Goal: Information Seeking & Learning: Check status

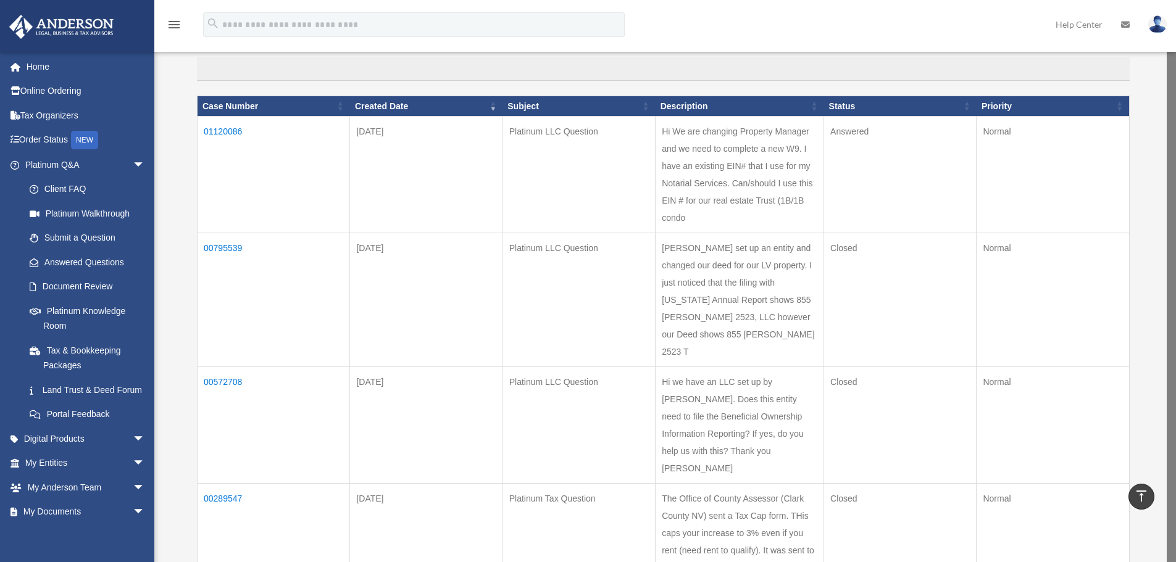
scroll to position [39, 0]
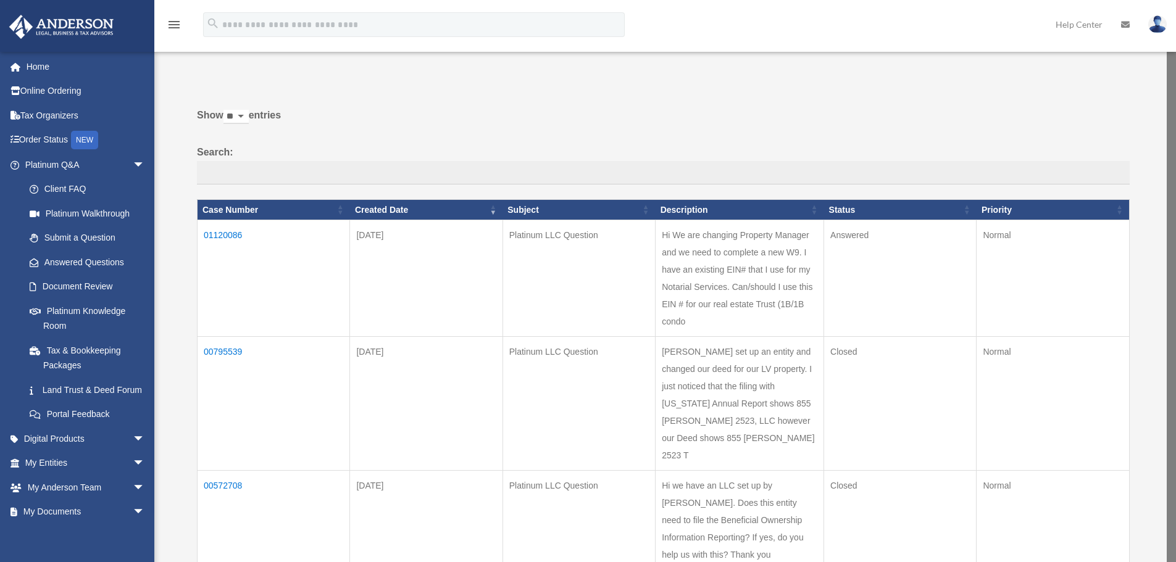
click at [236, 238] on td "01120086" at bounding box center [274, 278] width 152 height 117
click at [221, 233] on td "01120086" at bounding box center [278, 278] width 152 height 117
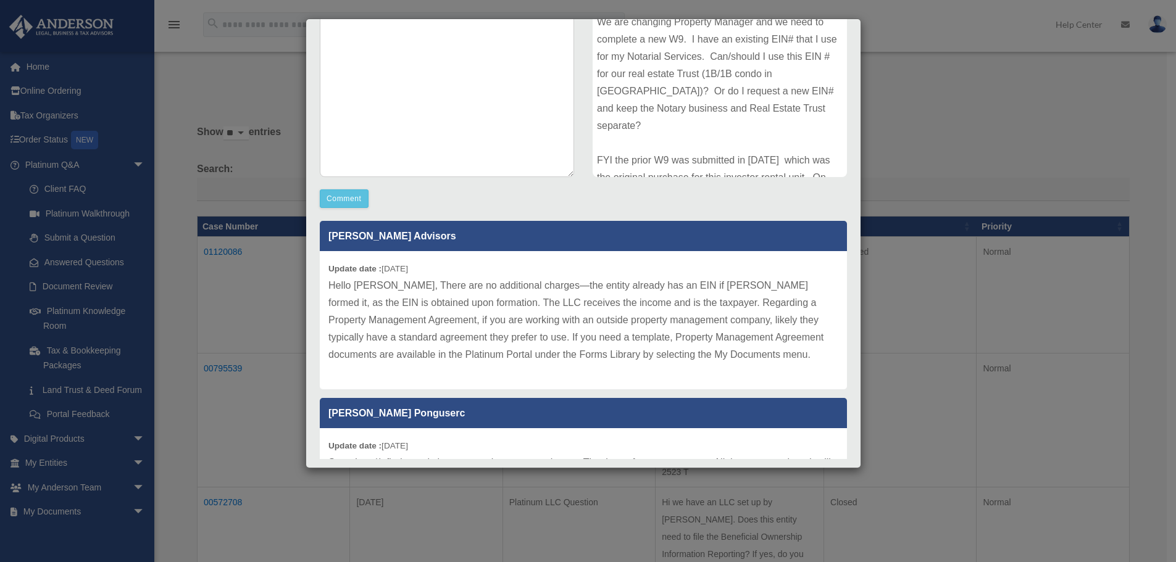
scroll to position [0, 0]
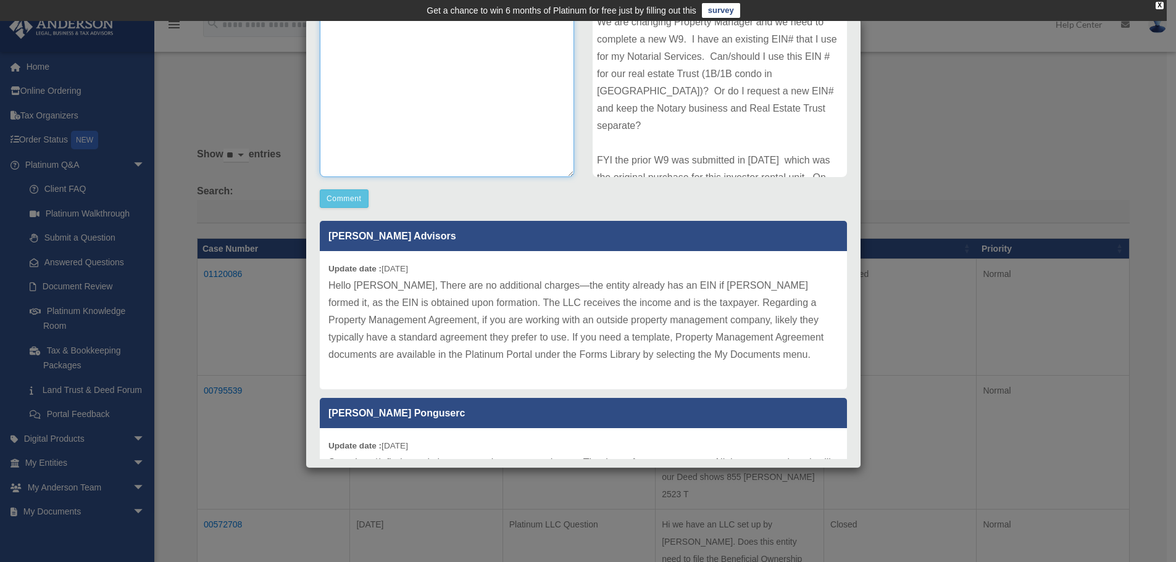
click at [403, 70] on textarea at bounding box center [447, 84] width 254 height 185
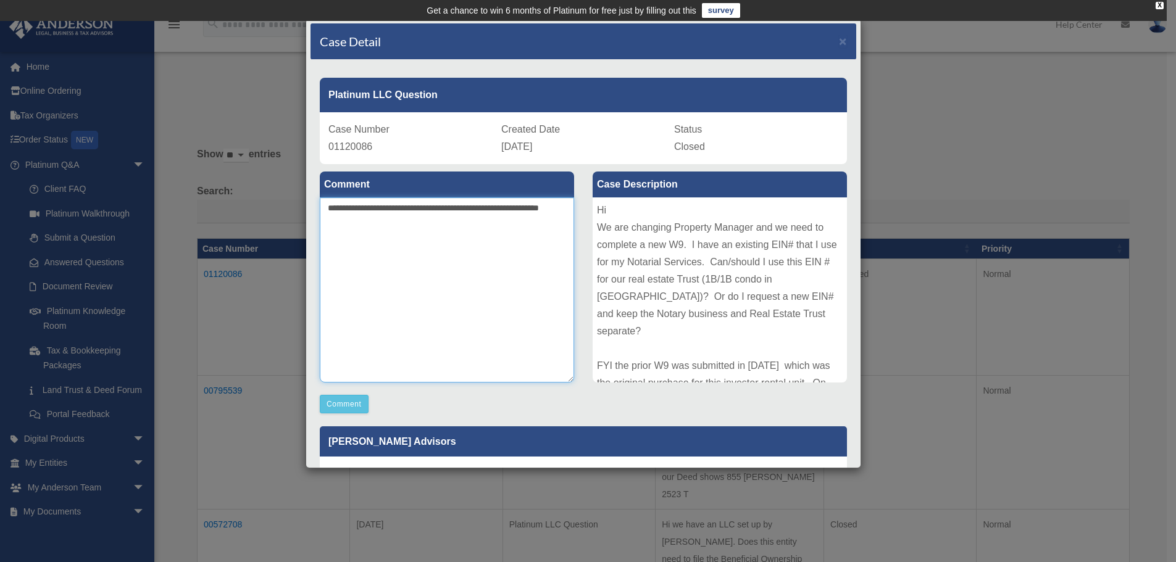
type textarea "**********"
click at [222, 81] on div "Case Detail × Platinum LLC Question Case Number 01120086 Created Date [DATE] St…" at bounding box center [588, 281] width 1176 height 562
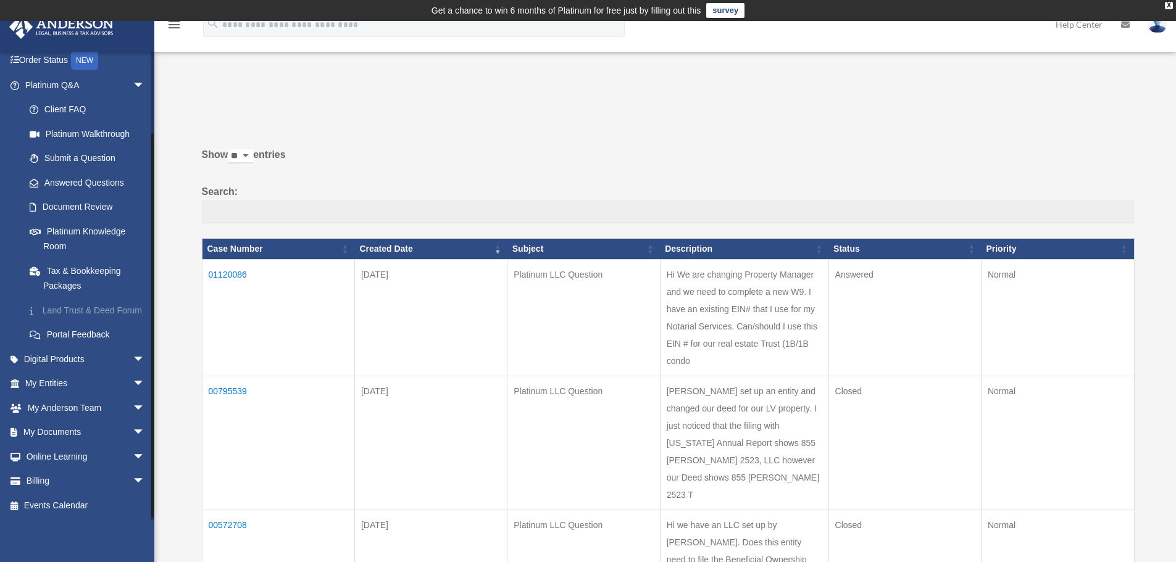
scroll to position [94, 0]
click at [61, 384] on link "My Entities arrow_drop_down" at bounding box center [86, 384] width 155 height 25
click at [133, 384] on span "arrow_drop_down" at bounding box center [145, 384] width 25 height 25
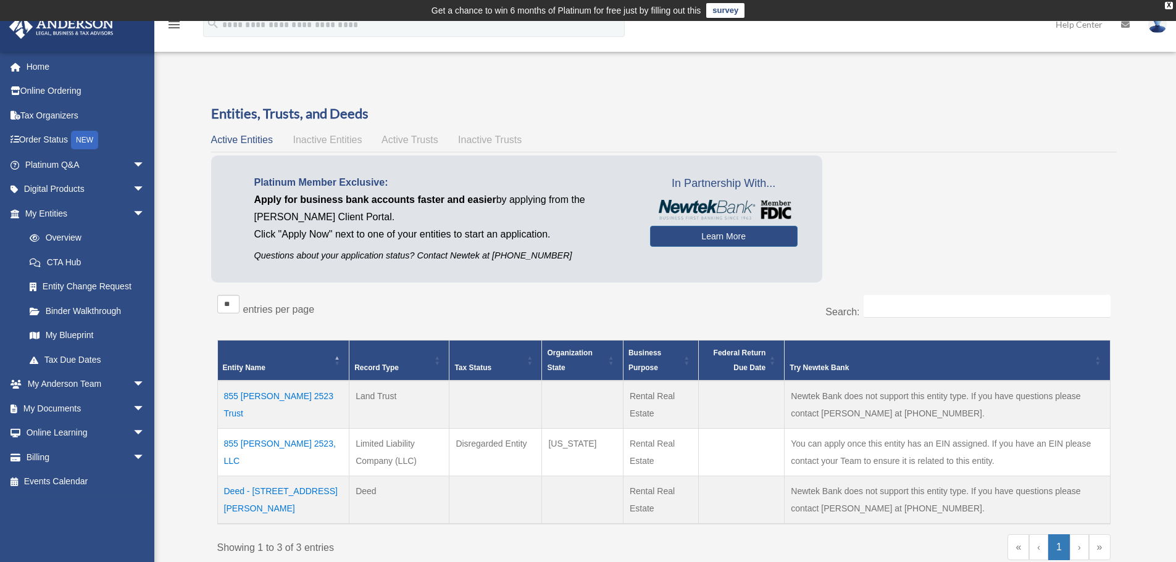
click at [410, 143] on span "Active Trusts" at bounding box center [409, 140] width 57 height 10
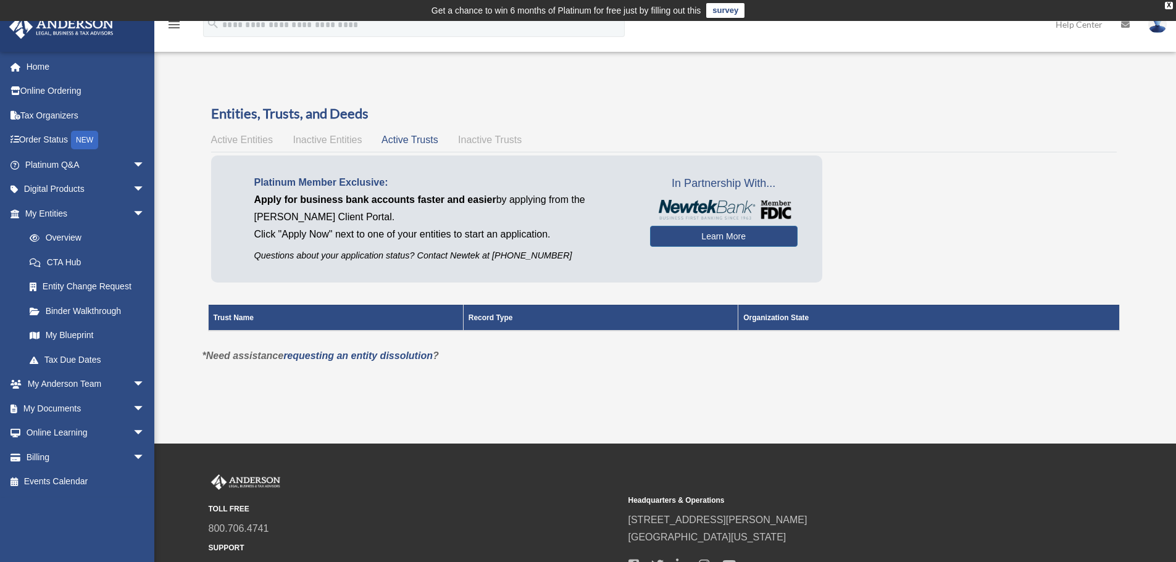
click at [478, 141] on span "Inactive Trusts" at bounding box center [490, 140] width 64 height 10
click at [330, 141] on span "Inactive Entities" at bounding box center [327, 140] width 69 height 10
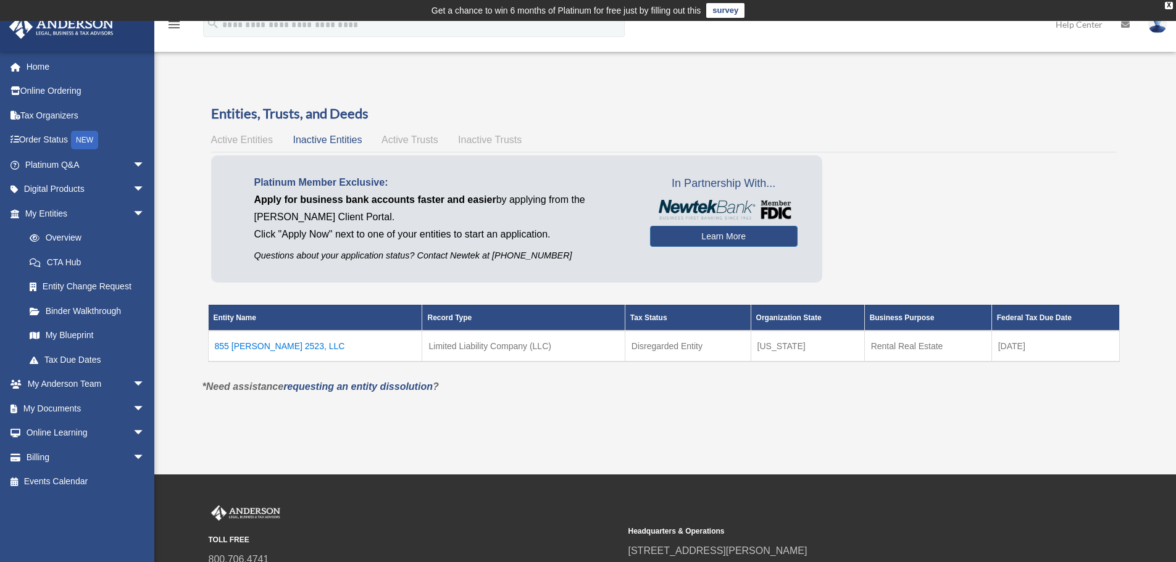
click at [236, 135] on span "Active Entities" at bounding box center [242, 140] width 62 height 10
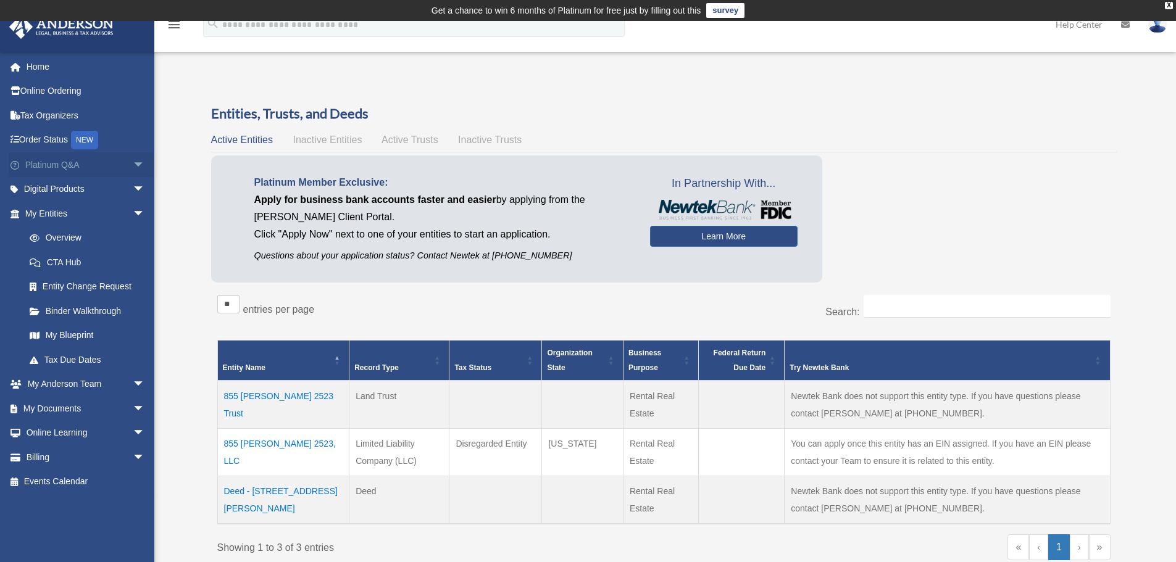
click at [133, 162] on span "arrow_drop_down" at bounding box center [145, 164] width 25 height 25
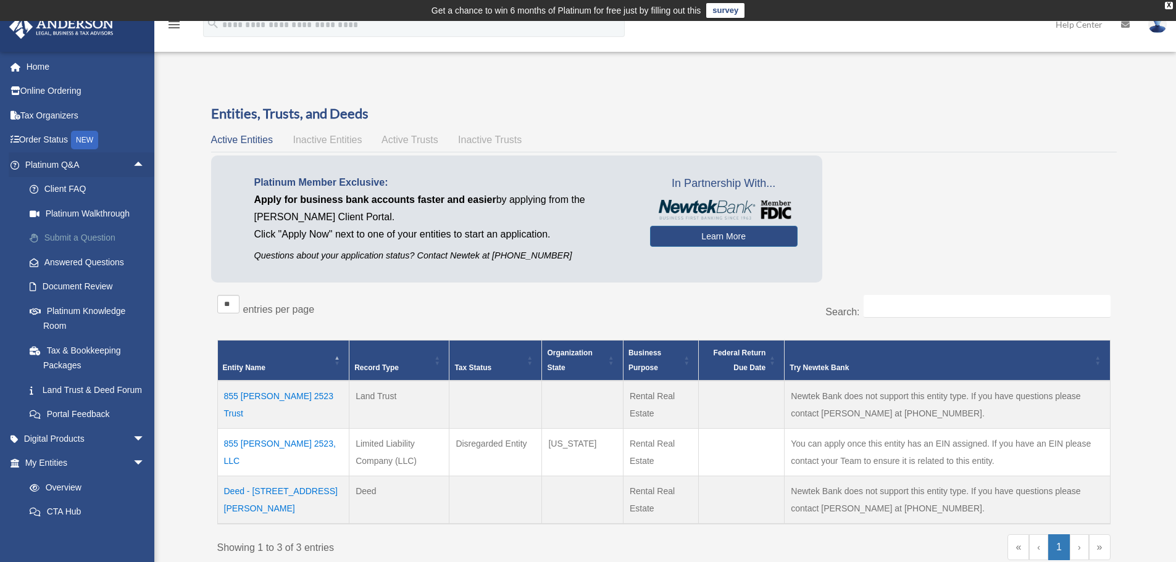
click at [82, 238] on link "Submit a Question" at bounding box center [90, 238] width 146 height 25
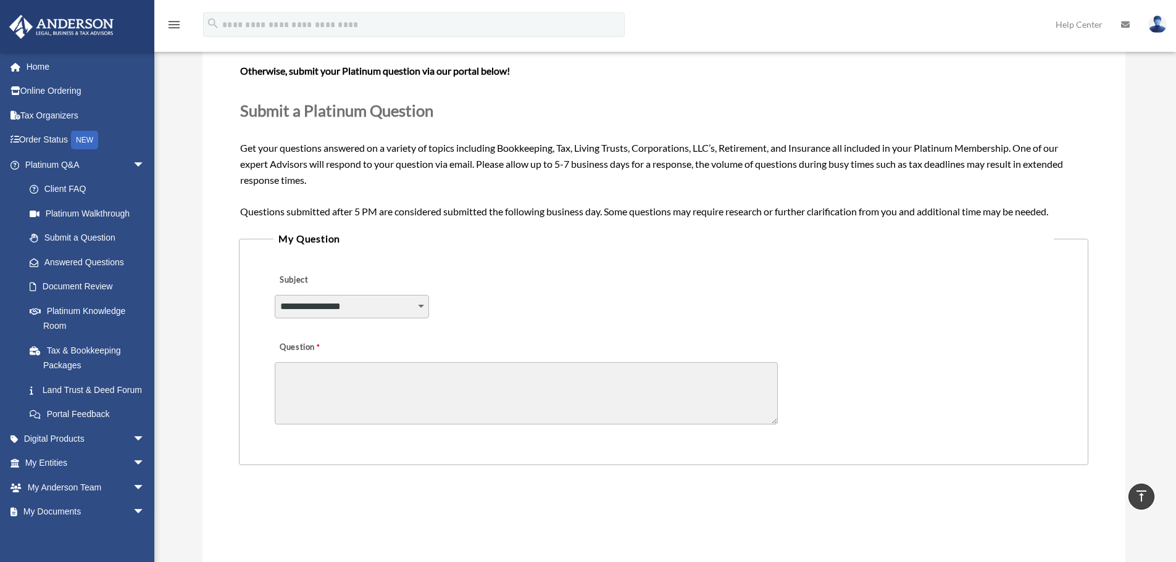
scroll to position [123, 0]
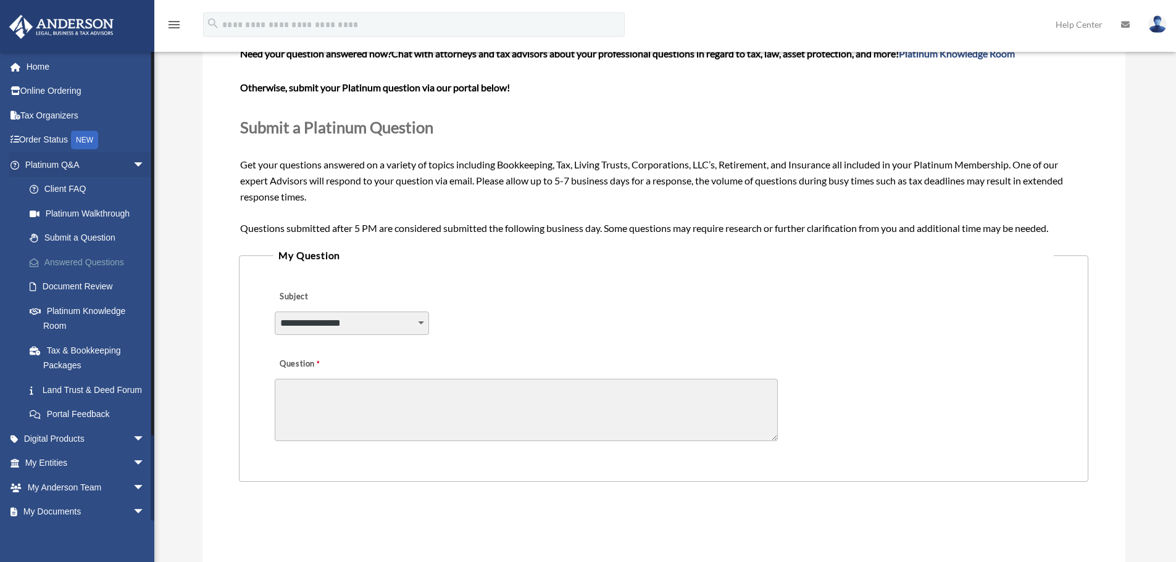
click at [93, 265] on link "Answered Questions" at bounding box center [90, 262] width 146 height 25
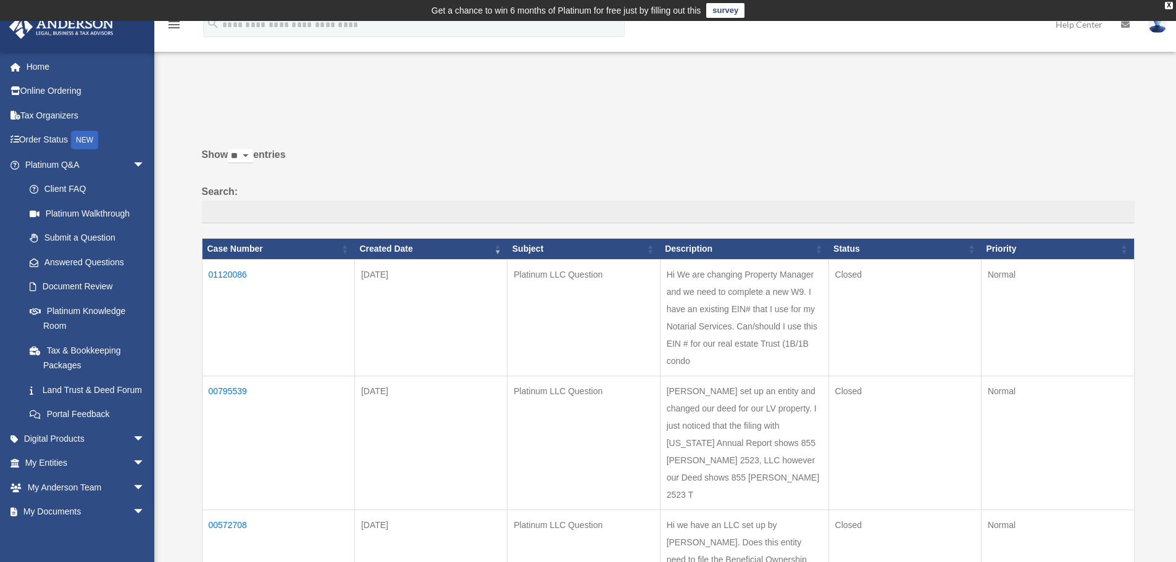
click at [230, 274] on td "01120086" at bounding box center [278, 317] width 152 height 117
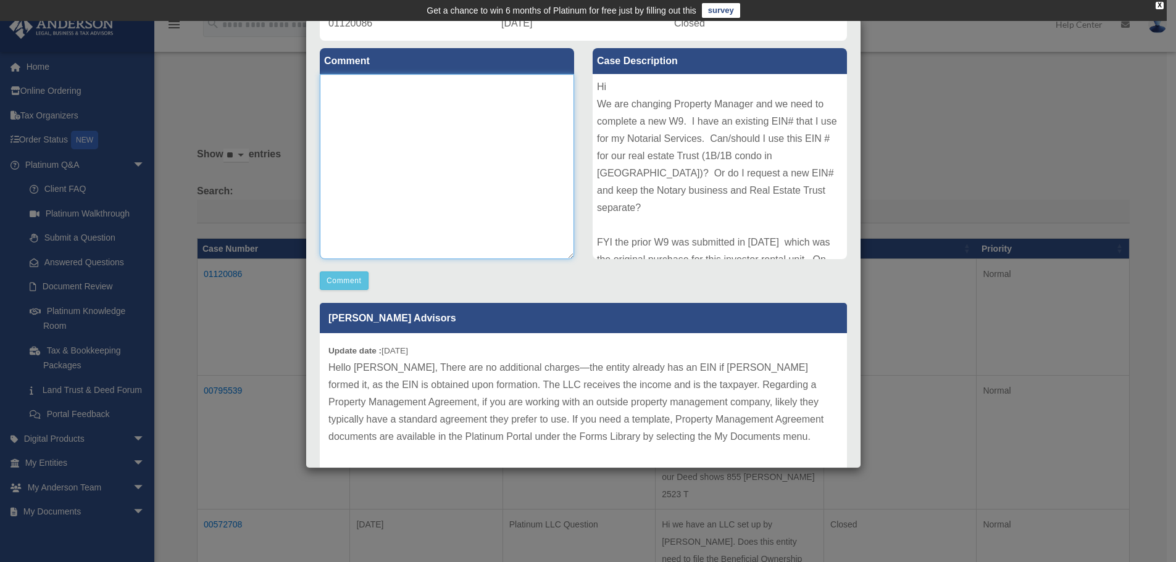
click at [393, 106] on textarea at bounding box center [447, 166] width 254 height 185
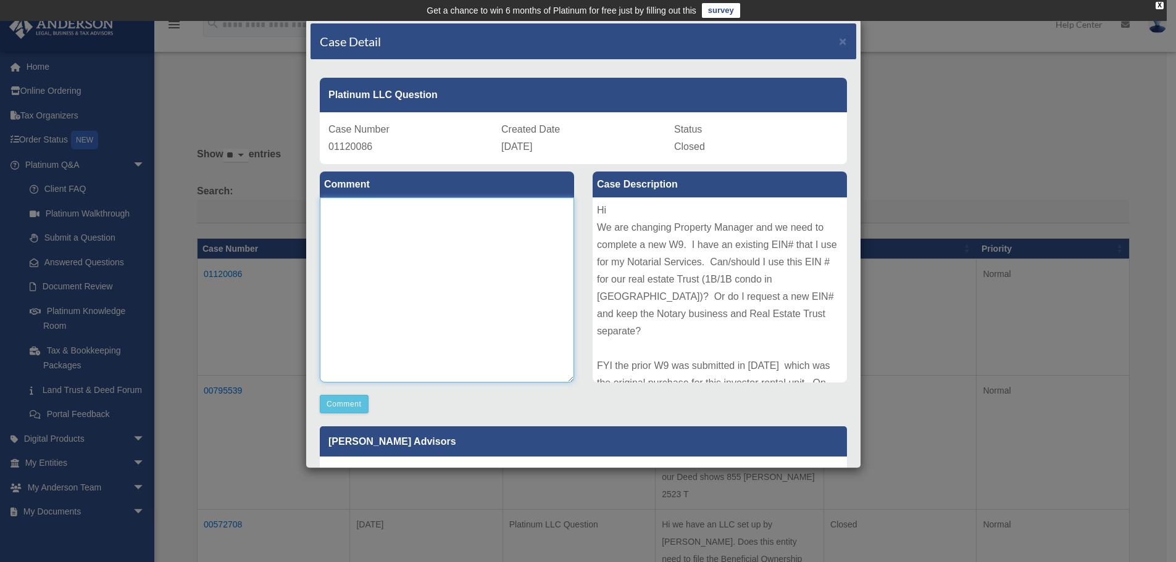
type textarea "*"
type textarea "**********"
click at [933, 117] on div "Case Detail × Platinum LLC Question Case Number 01120086 Created Date [DATE] St…" at bounding box center [588, 281] width 1176 height 562
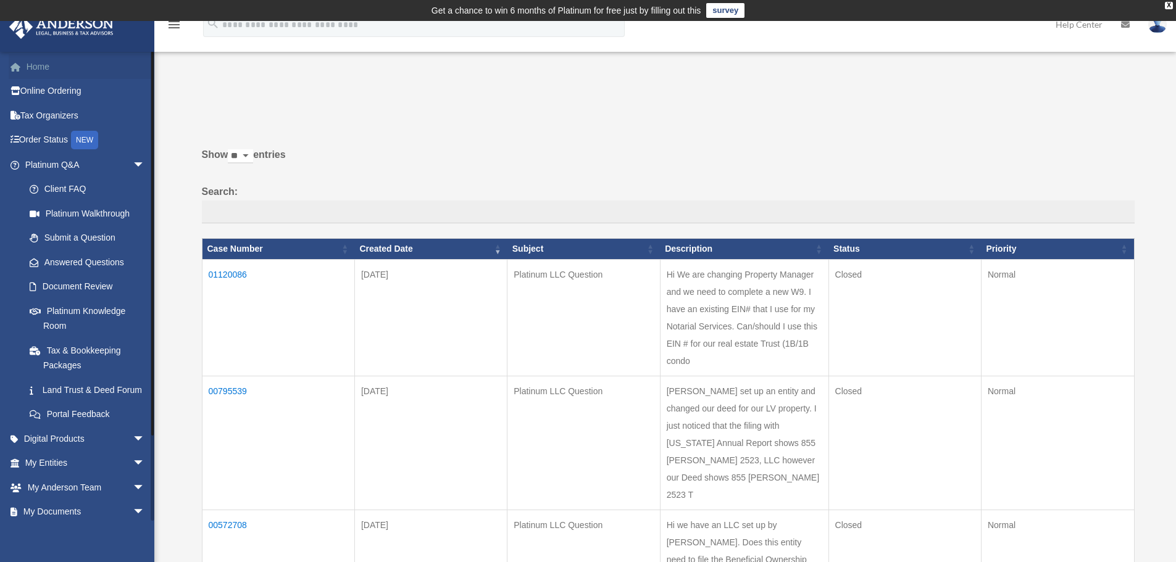
click at [41, 72] on link "Home" at bounding box center [86, 66] width 155 height 25
click at [44, 68] on link "Home" at bounding box center [86, 66] width 155 height 25
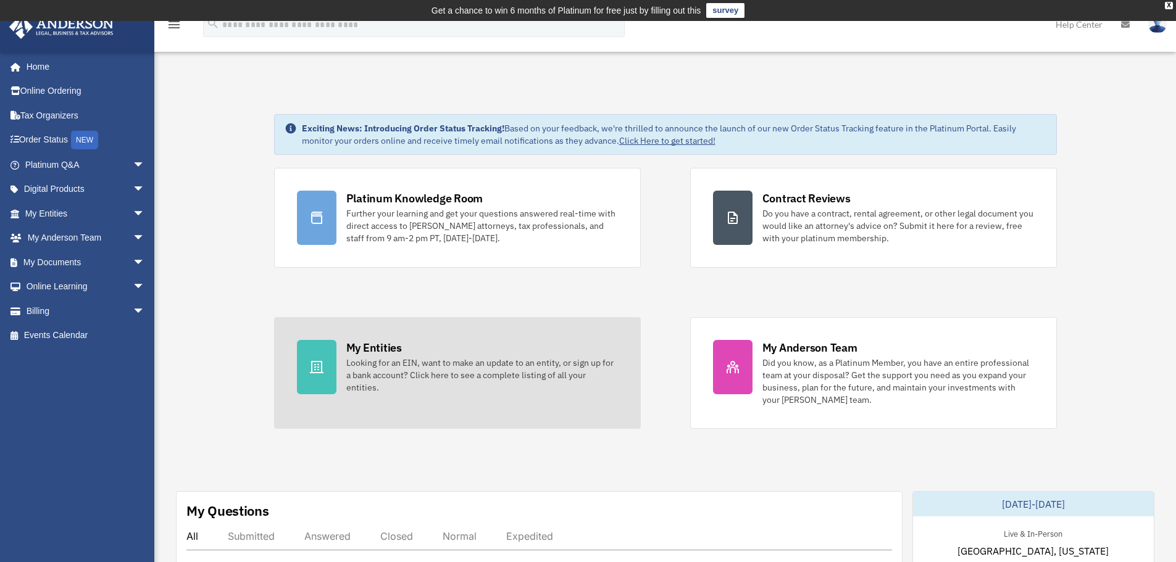
click at [381, 343] on div "My Entities" at bounding box center [374, 347] width 56 height 15
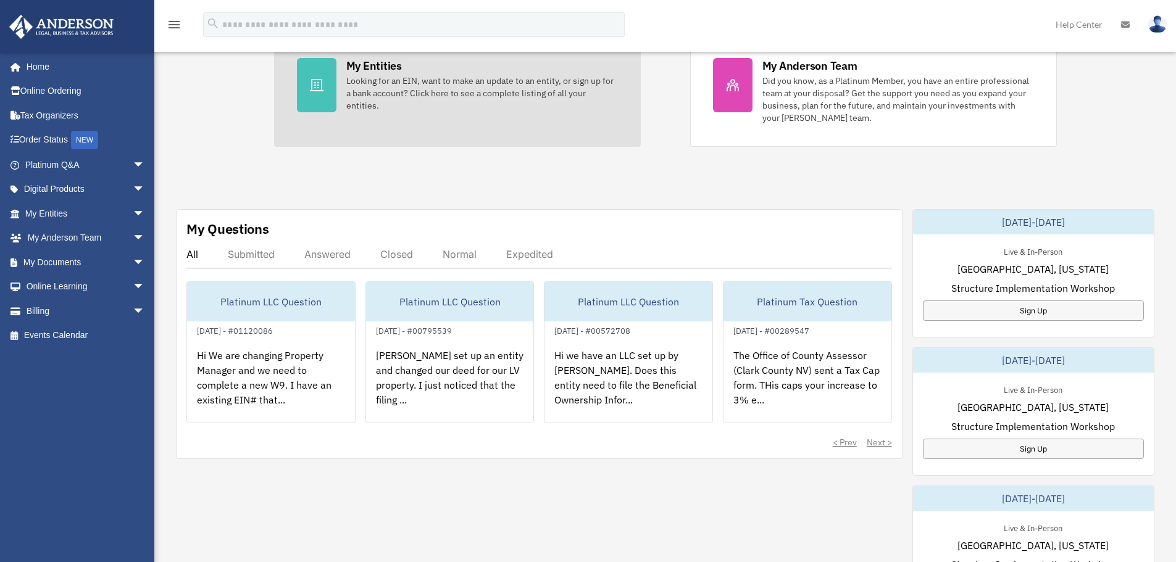
scroll to position [288, 0]
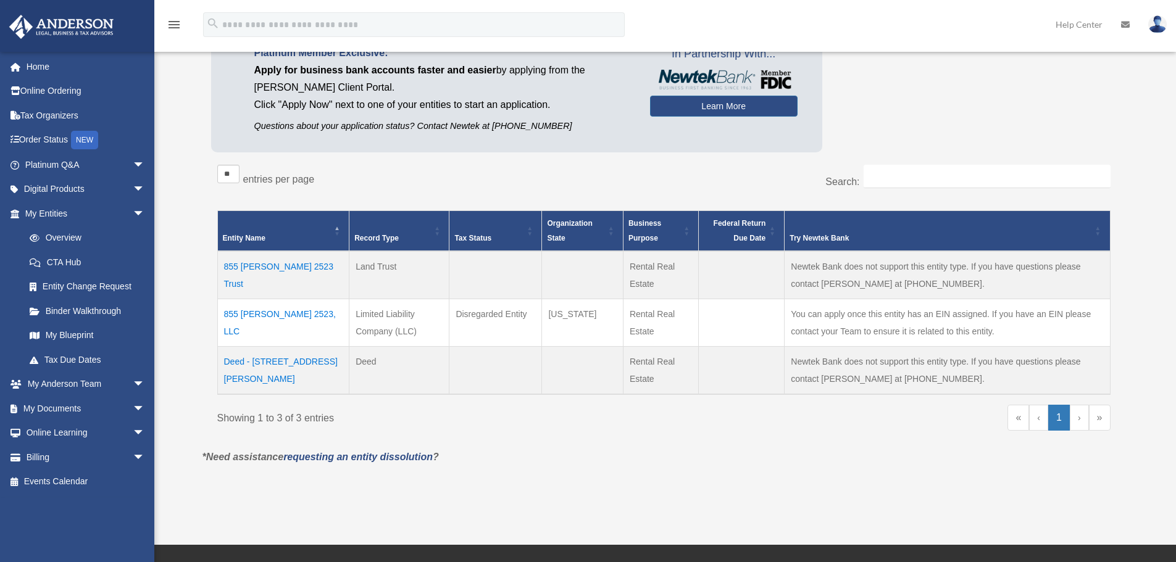
scroll to position [137, 0]
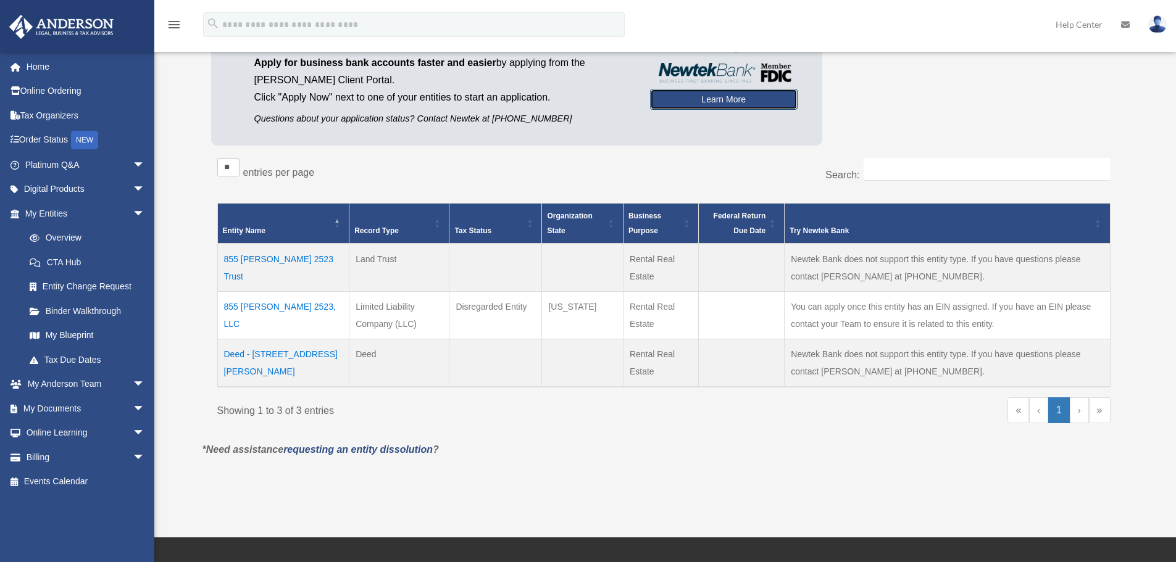
click at [707, 99] on link "Learn More" at bounding box center [724, 99] width 148 height 21
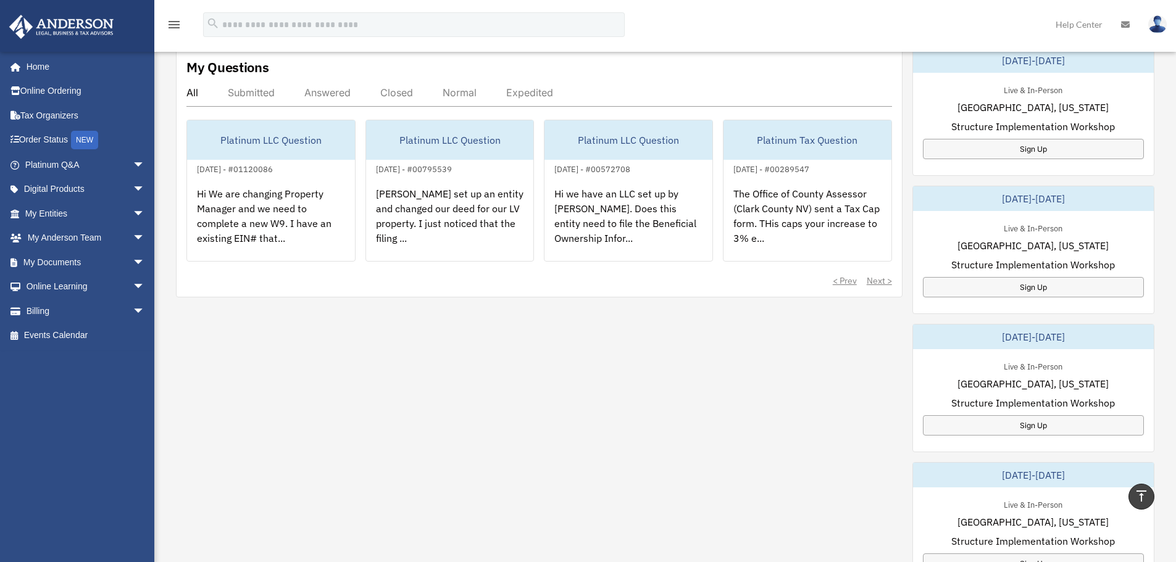
scroll to position [391, 0]
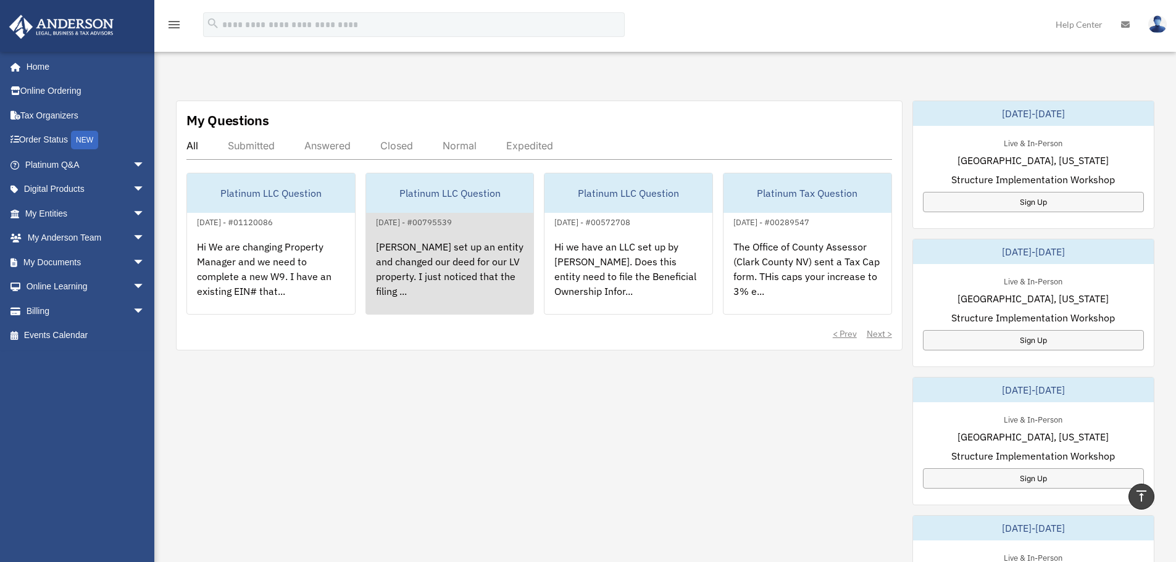
click at [467, 261] on div "[PERSON_NAME] set up an entity and changed our deed for our LV property. I just…" at bounding box center [450, 278] width 168 height 96
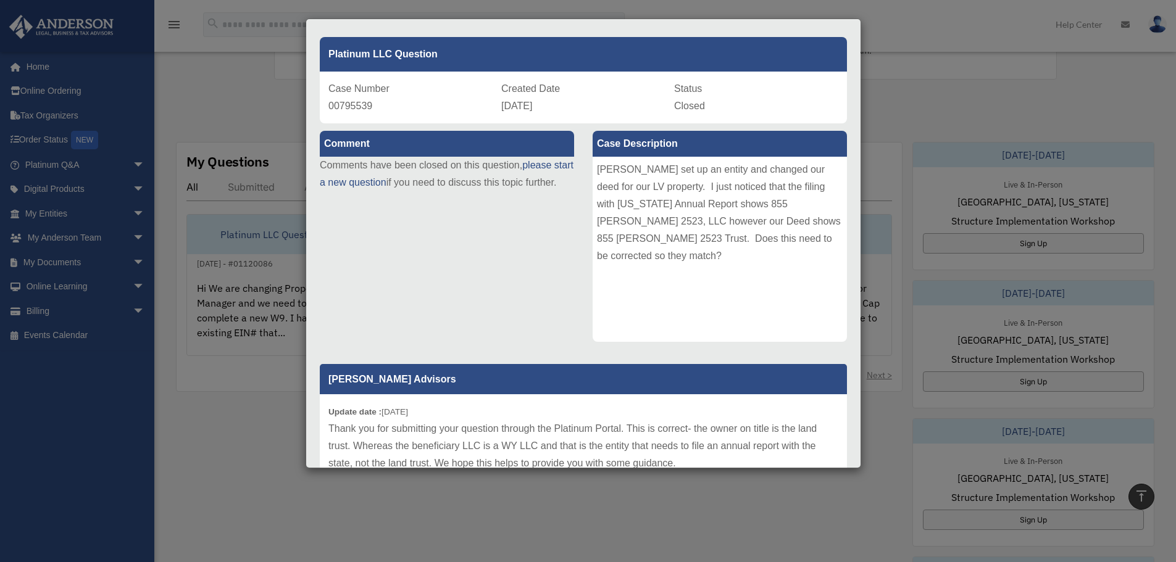
scroll to position [0, 0]
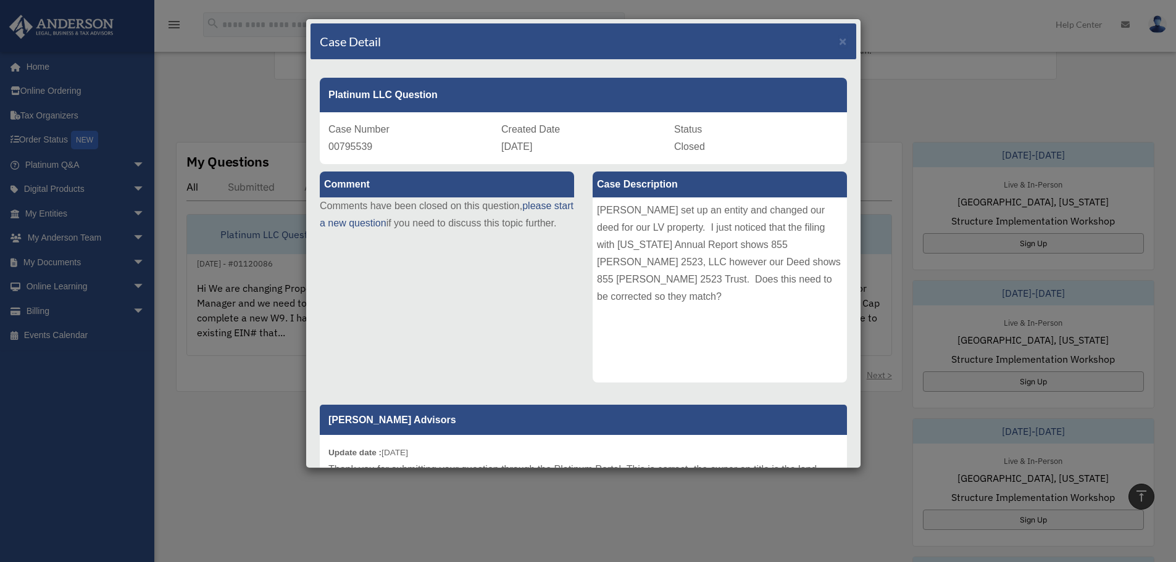
click at [232, 91] on div "Case Detail × Platinum LLC Question Case Number 00795539 Created Date [DATE] St…" at bounding box center [588, 281] width 1176 height 562
